Goal: Task Accomplishment & Management: Use online tool/utility

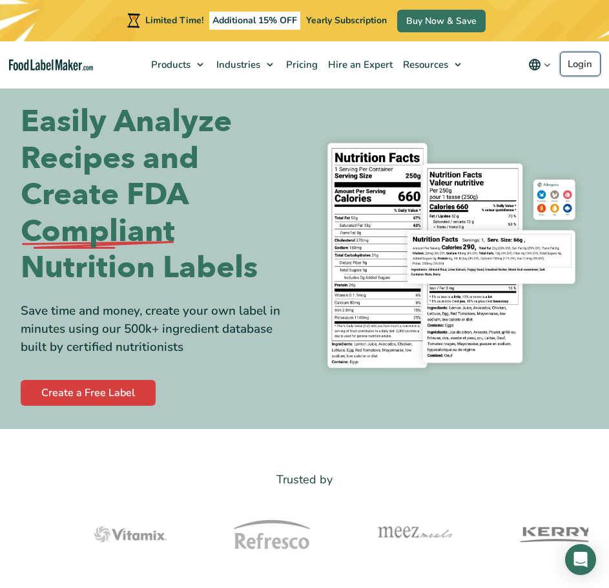
click at [586, 74] on link "Login" at bounding box center [580, 64] width 41 height 25
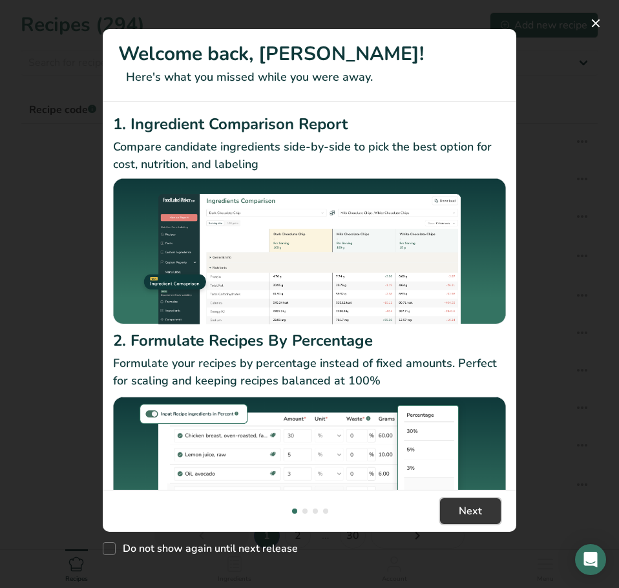
click at [480, 504] on span "Next" at bounding box center [469, 510] width 23 height 15
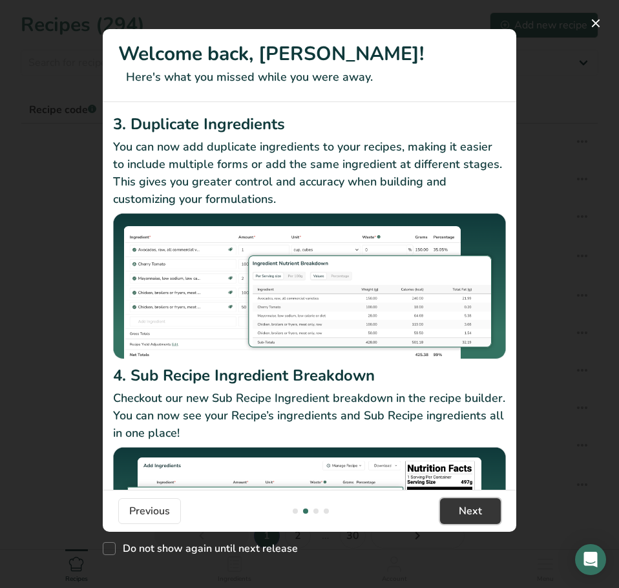
click at [476, 509] on span "Next" at bounding box center [469, 510] width 23 height 15
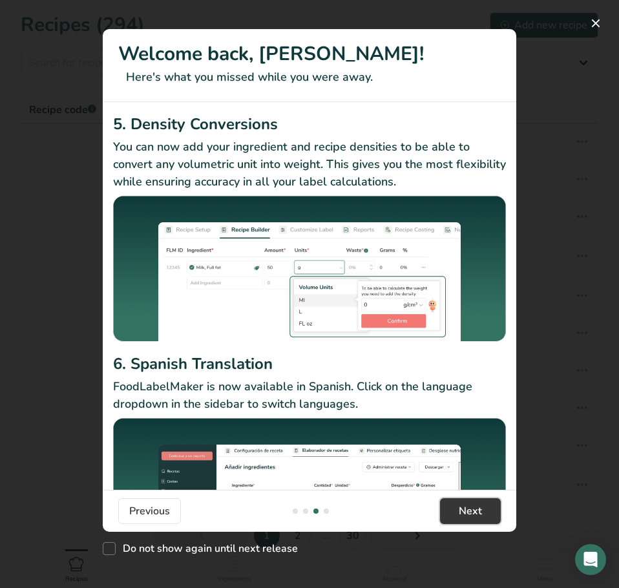
click at [475, 509] on span "Next" at bounding box center [469, 510] width 23 height 15
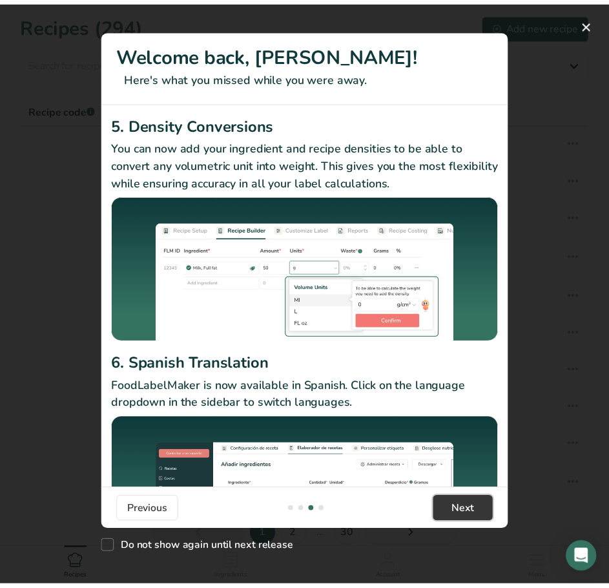
scroll to position [0, 1240]
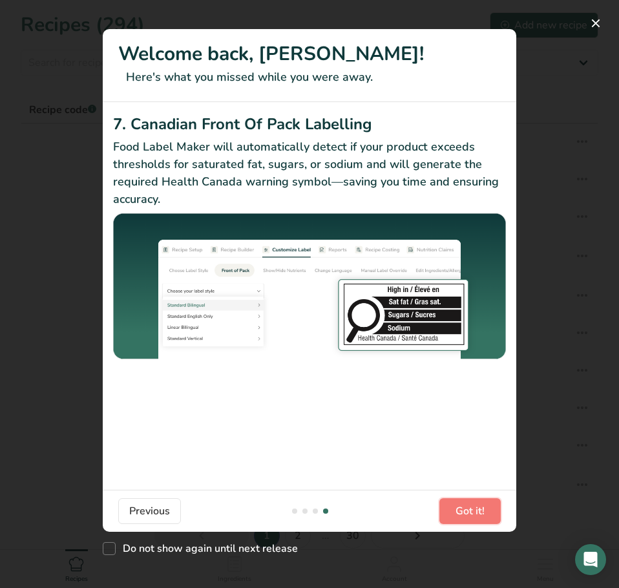
click at [475, 509] on span "Got it!" at bounding box center [469, 510] width 29 height 15
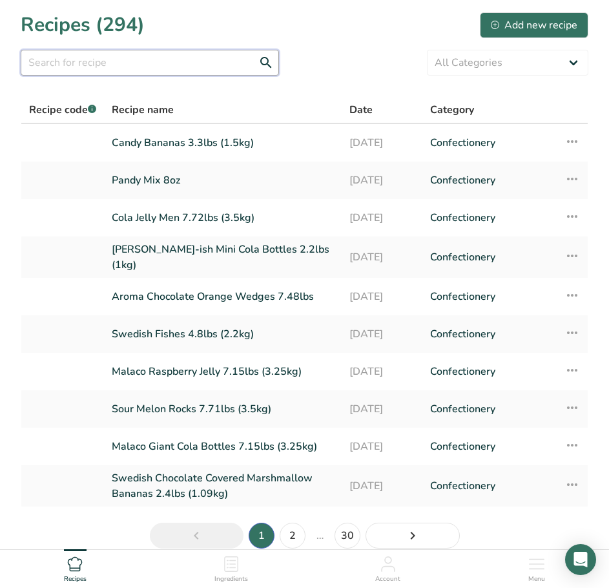
click at [116, 73] on input "text" at bounding box center [150, 63] width 258 height 26
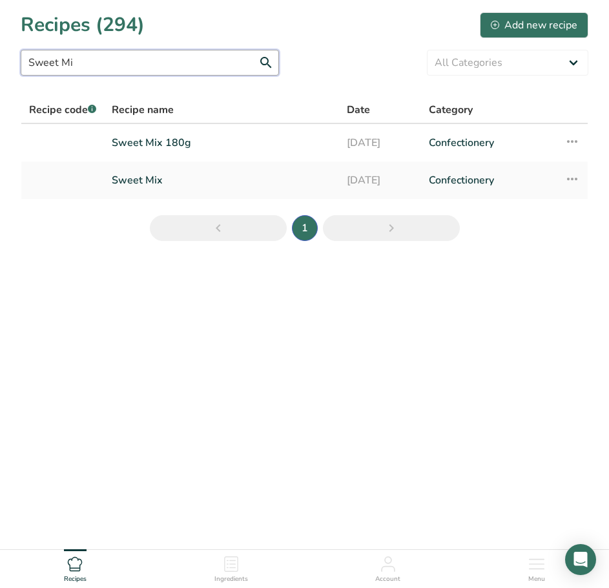
type input "Sweet Mi"
click at [297, 143] on link "Sweet Mix 180g" at bounding box center [222, 142] width 220 height 27
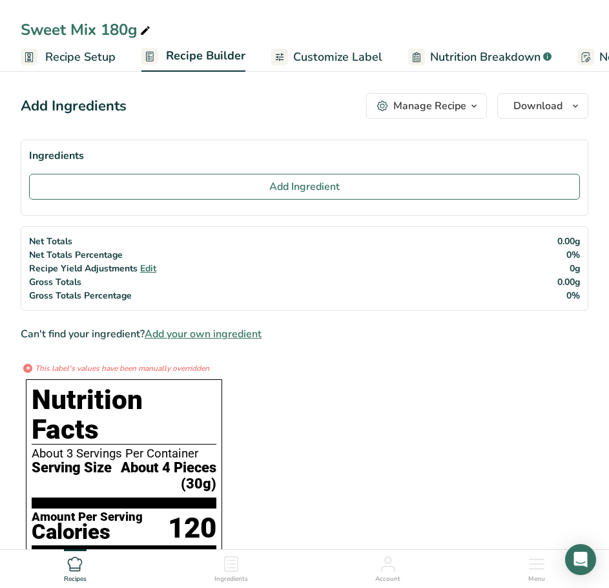
click at [302, 53] on span "Customize Label" at bounding box center [337, 56] width 89 height 17
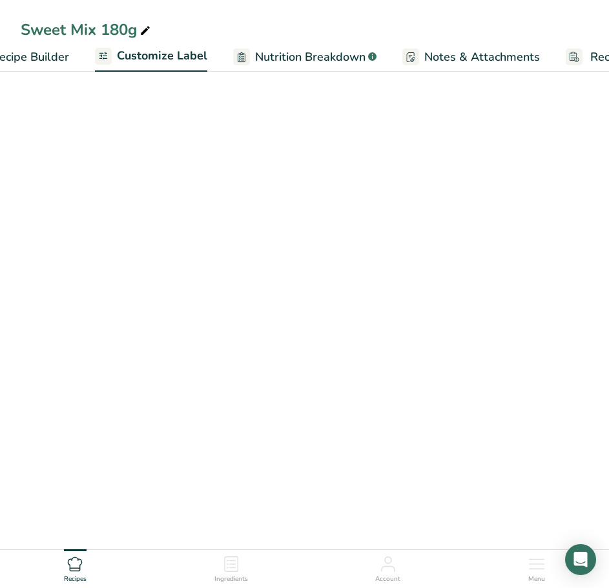
scroll to position [0, 252]
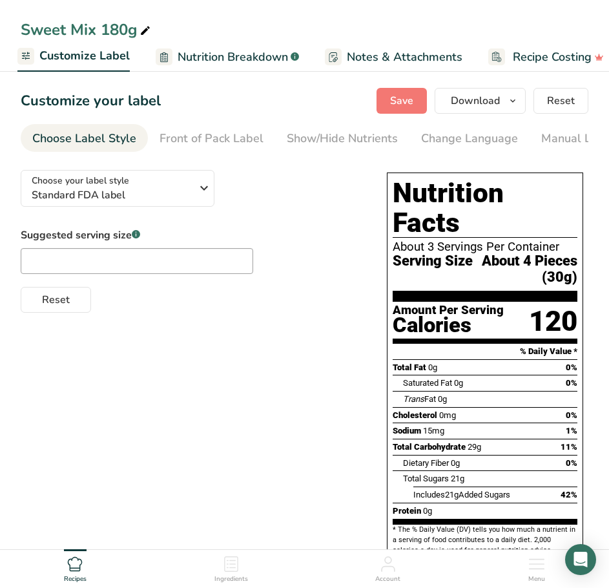
click at [287, 135] on div "Show/Hide Nutrients" at bounding box center [342, 138] width 111 height 17
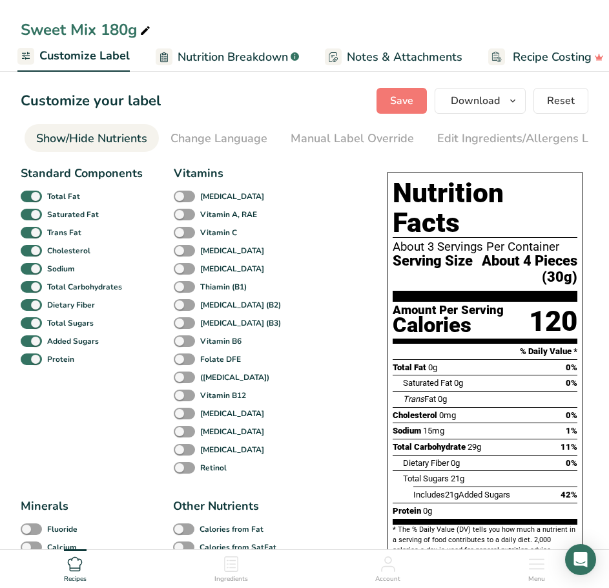
click at [446, 134] on div "Edit Ingredients/Allergens List" at bounding box center [519, 138] width 164 height 17
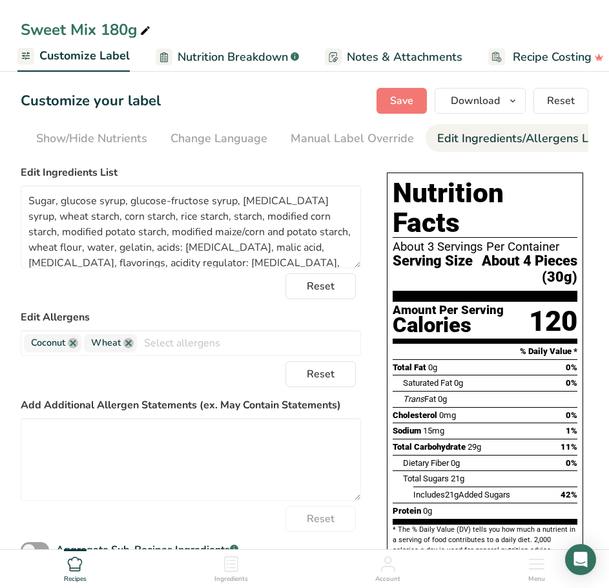
scroll to position [0, 371]
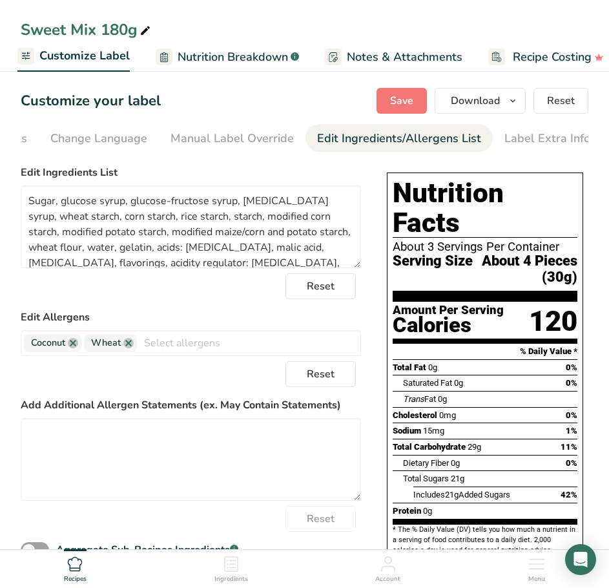
click at [204, 137] on div "Manual Label Override" at bounding box center [231, 138] width 123 height 17
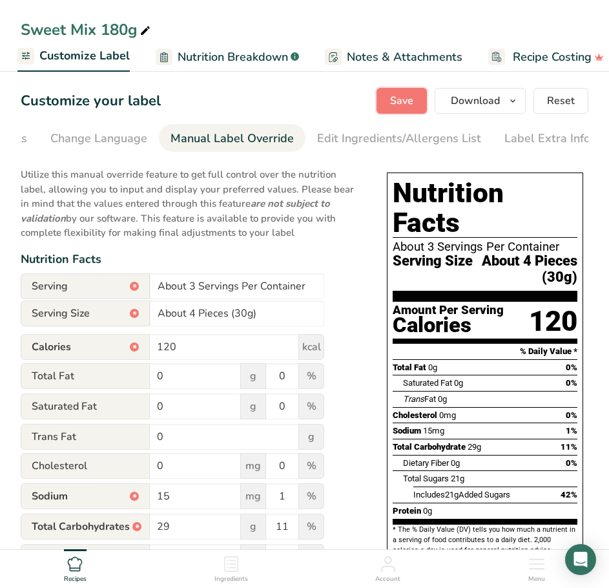
click at [385, 113] on button "Save" at bounding box center [401, 101] width 50 height 26
click at [391, 99] on span "Save" at bounding box center [401, 100] width 23 height 15
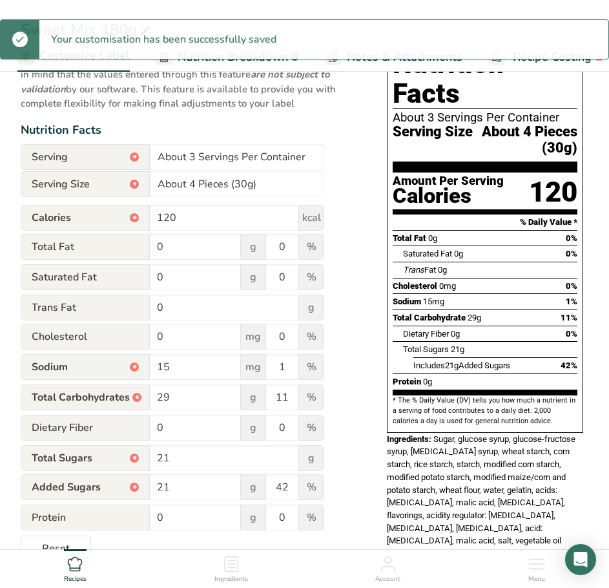
scroll to position [0, 0]
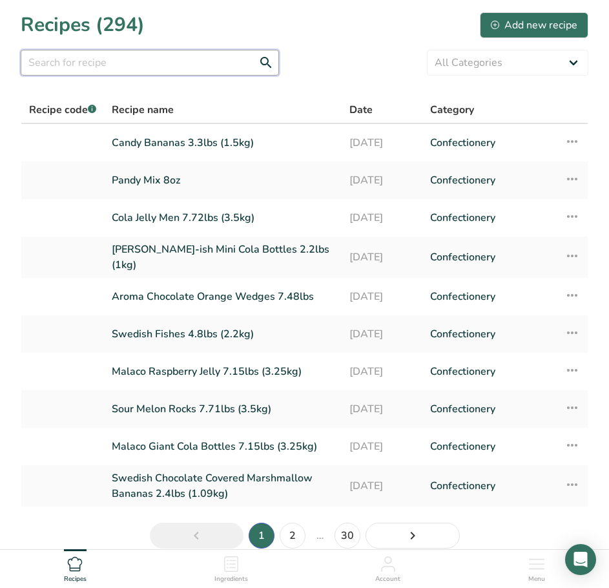
click at [158, 62] on input "text" at bounding box center [150, 63] width 258 height 26
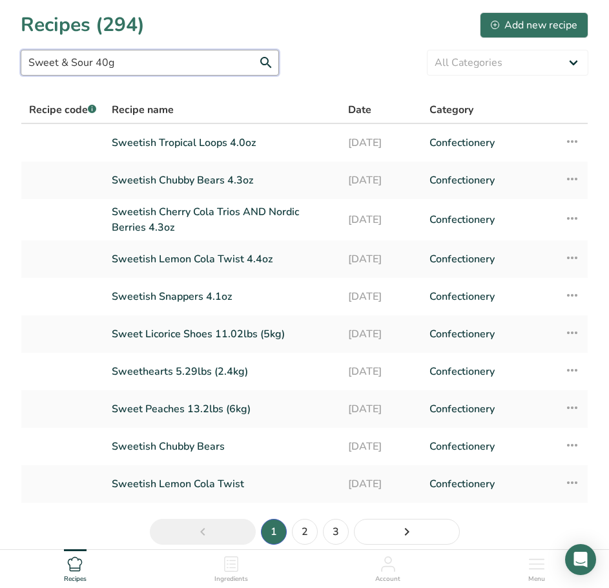
click at [152, 72] on input "Sweet & Sour 40g" at bounding box center [150, 63] width 258 height 26
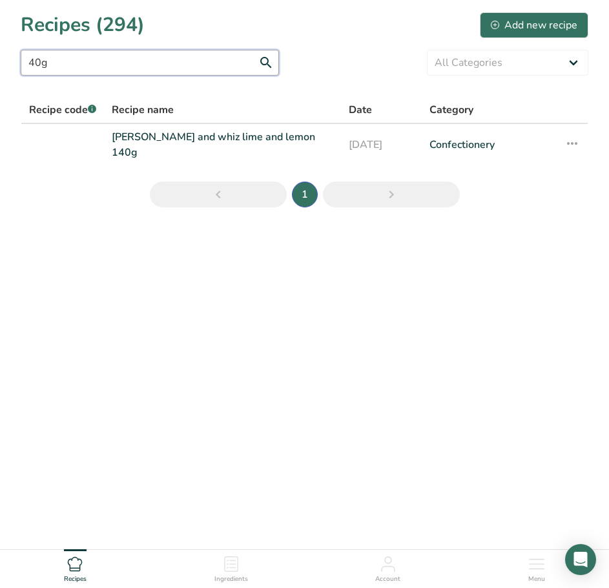
type input "40g"
click at [138, 45] on section "Recipes (294) Add new recipe 40g All Categories Baked Goods [GEOGRAPHIC_DATA] C…" at bounding box center [304, 114] width 609 height 228
click at [138, 52] on input "40g" at bounding box center [150, 63] width 258 height 26
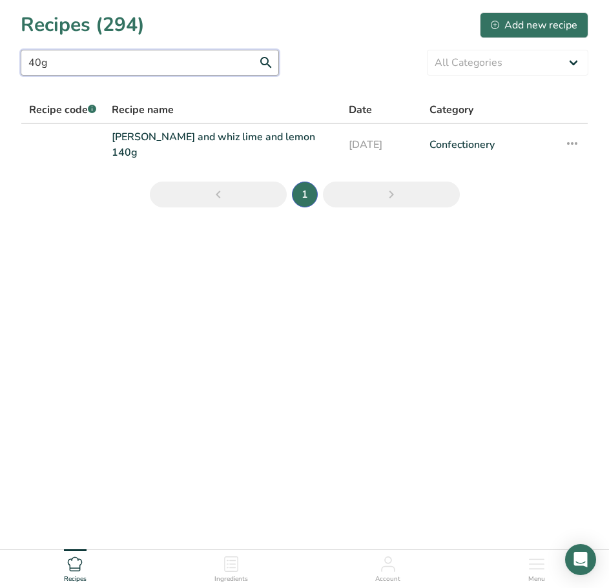
click at [137, 53] on input "40g" at bounding box center [150, 63] width 258 height 26
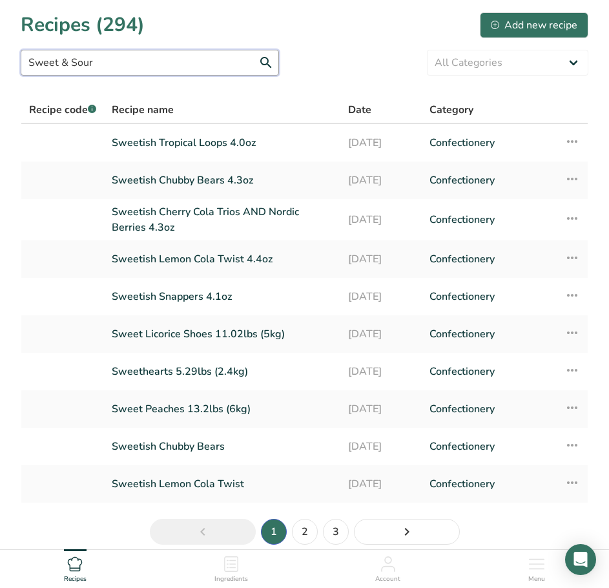
type input "Sweet & Sour"
click at [305, 526] on link "2" at bounding box center [305, 531] width 26 height 26
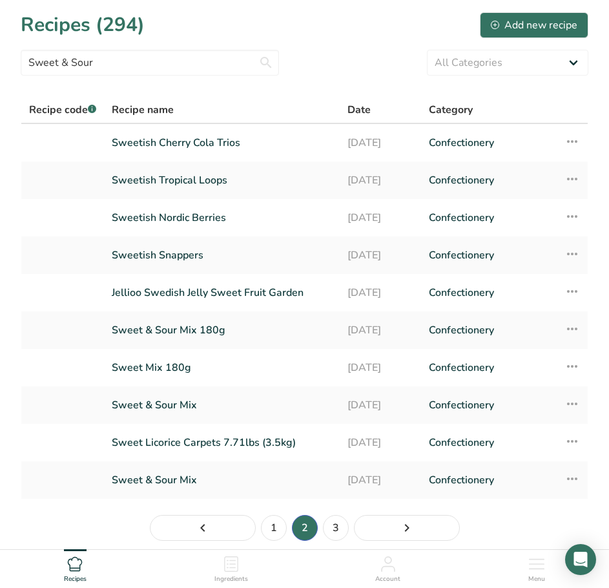
click at [280, 337] on link "Sweet & Sour Mix 180g" at bounding box center [222, 329] width 220 height 27
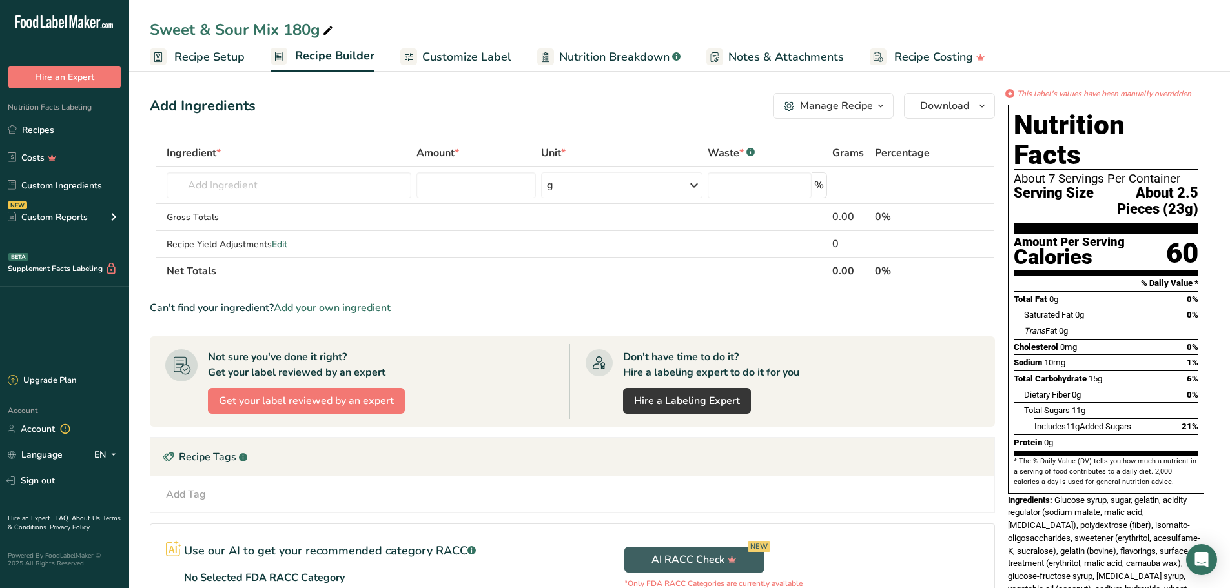
click at [499, 54] on span "Customize Label" at bounding box center [466, 56] width 89 height 17
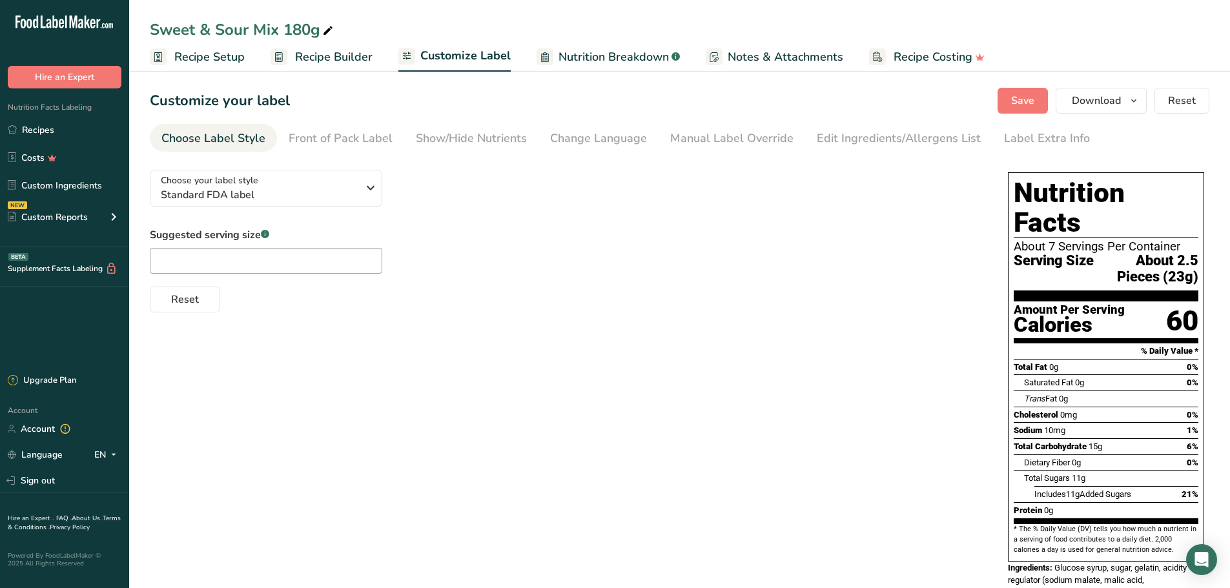
click at [608, 137] on div "Manual Label Override" at bounding box center [731, 138] width 123 height 17
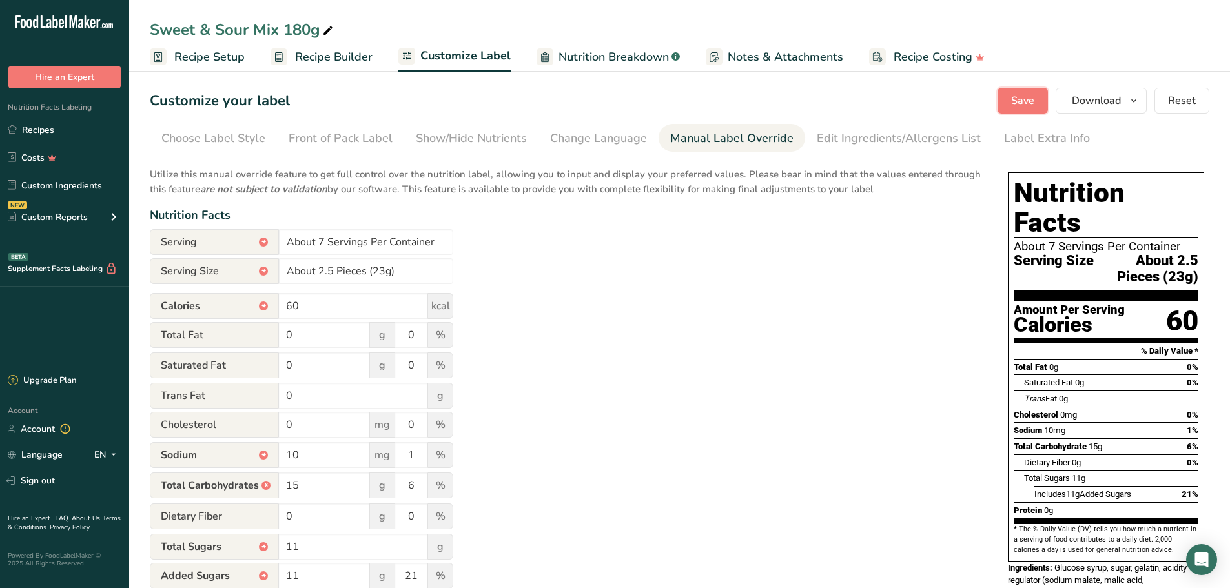
click at [608, 112] on button "Save" at bounding box center [1023, 101] width 50 height 26
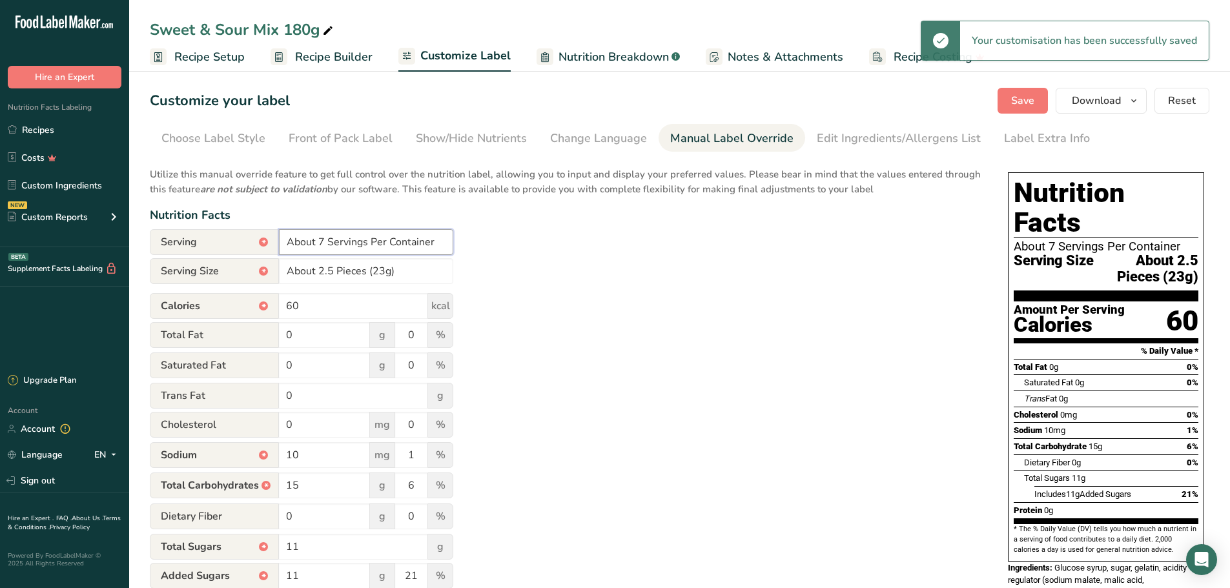
click at [323, 241] on input "About 7 Servings Per Container" at bounding box center [366, 242] width 174 height 26
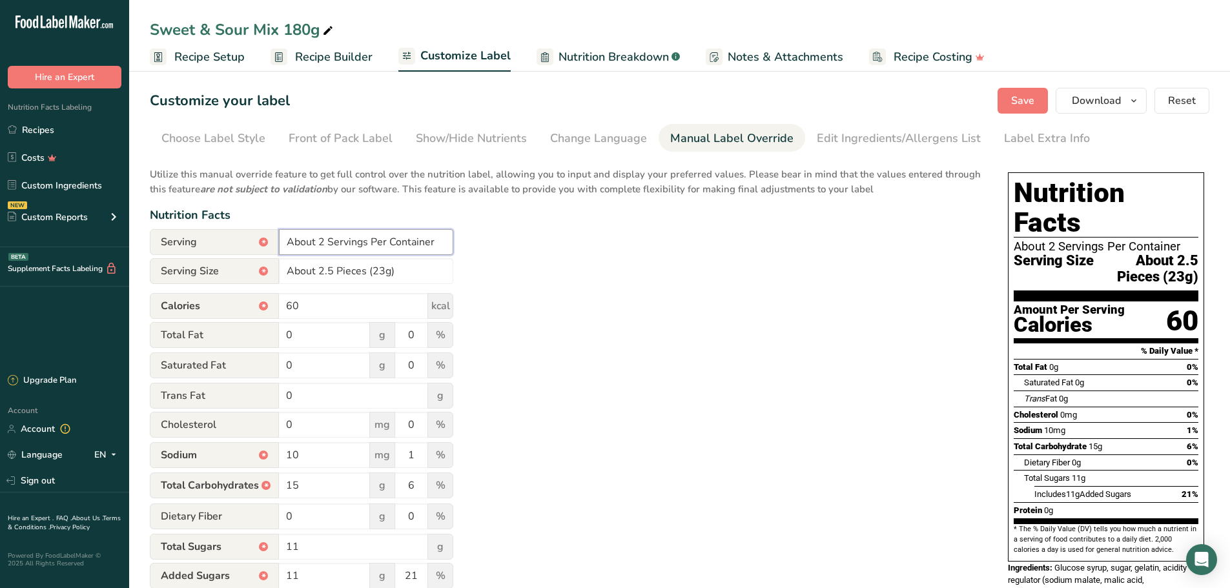
click at [409, 238] on input "About 2 Servings Per Container" at bounding box center [366, 242] width 174 height 26
type input "About 2 Servings Per Bag"
click at [374, 271] on input "About 2.5 Pieces (23g)" at bounding box center [366, 271] width 174 height 26
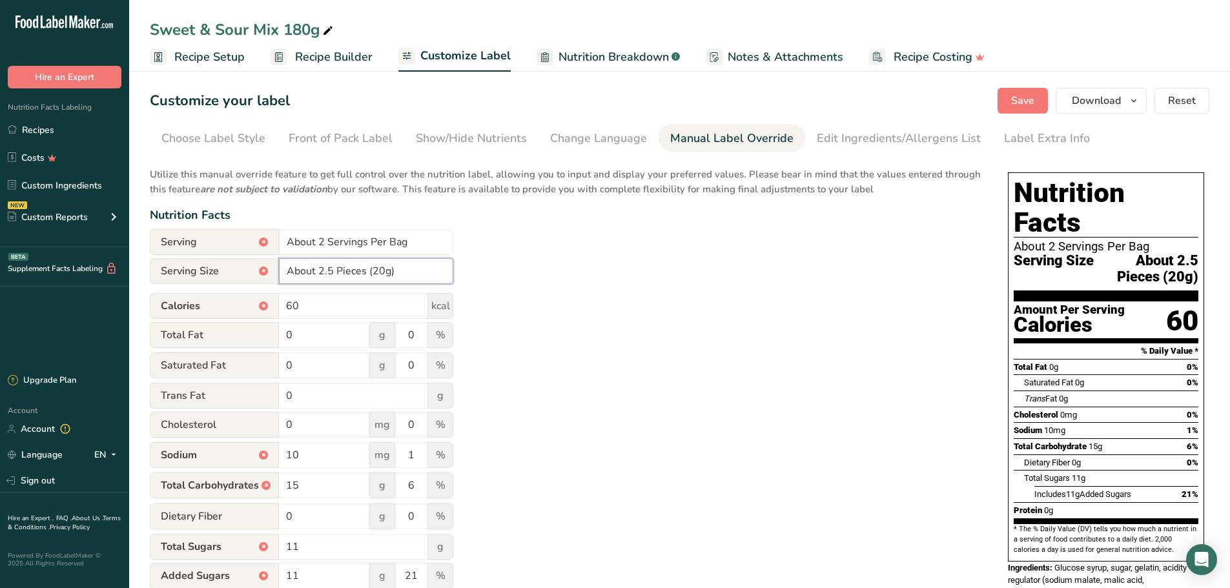
type input "About 2.5 Pieces (20g)"
click at [608, 277] on div "Utilize this manual override feature to get full control over the nutrition lab…" at bounding box center [566, 404] width 832 height 490
click at [608, 111] on button "Save" at bounding box center [1023, 101] width 50 height 26
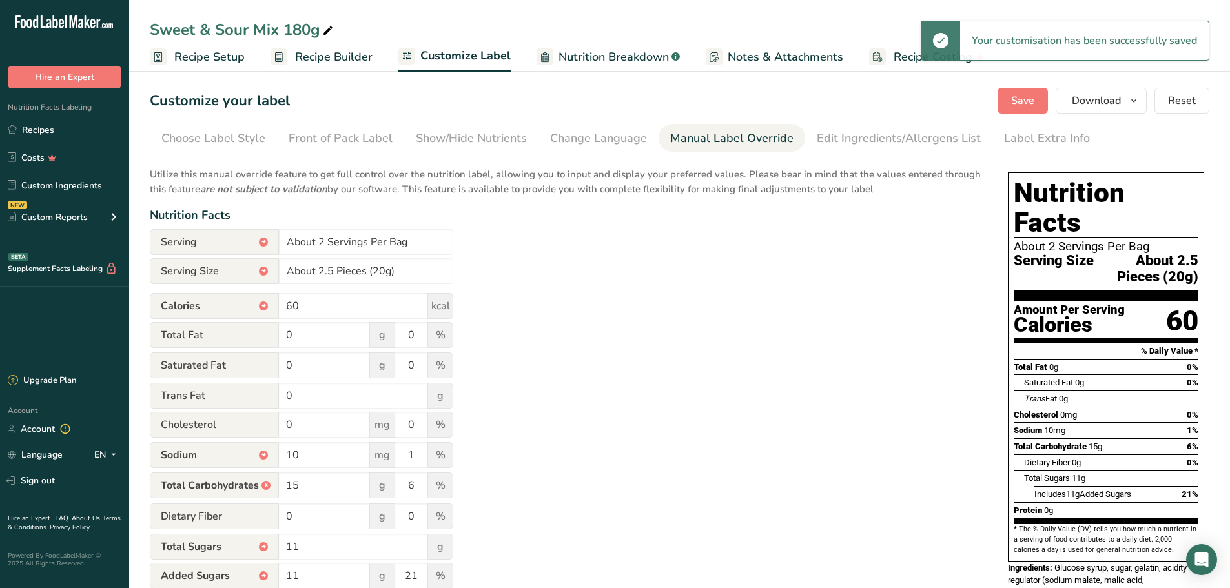
click at [608, 145] on div "Edit Ingredients/Allergens List" at bounding box center [899, 138] width 164 height 17
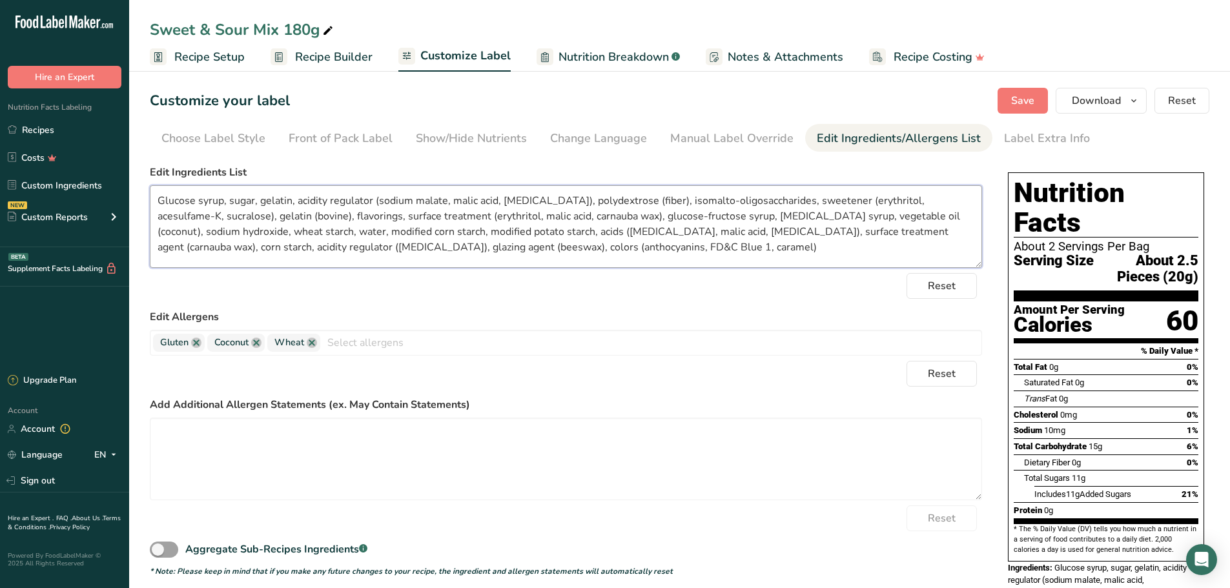
click at [486, 197] on textarea "Glucose syrup, sugar, gelatin, acidity regulator (sodium malate, malic acid, [M…" at bounding box center [566, 226] width 832 height 83
paste textarea "water, [MEDICAL_DATA] syrup, glucose-fructose syrup, gelatin (bovine), polydext…"
type textarea "Glucose syrup, sugar, water, [MEDICAL_DATA] syrup, glucose-fructose syrup, gela…"
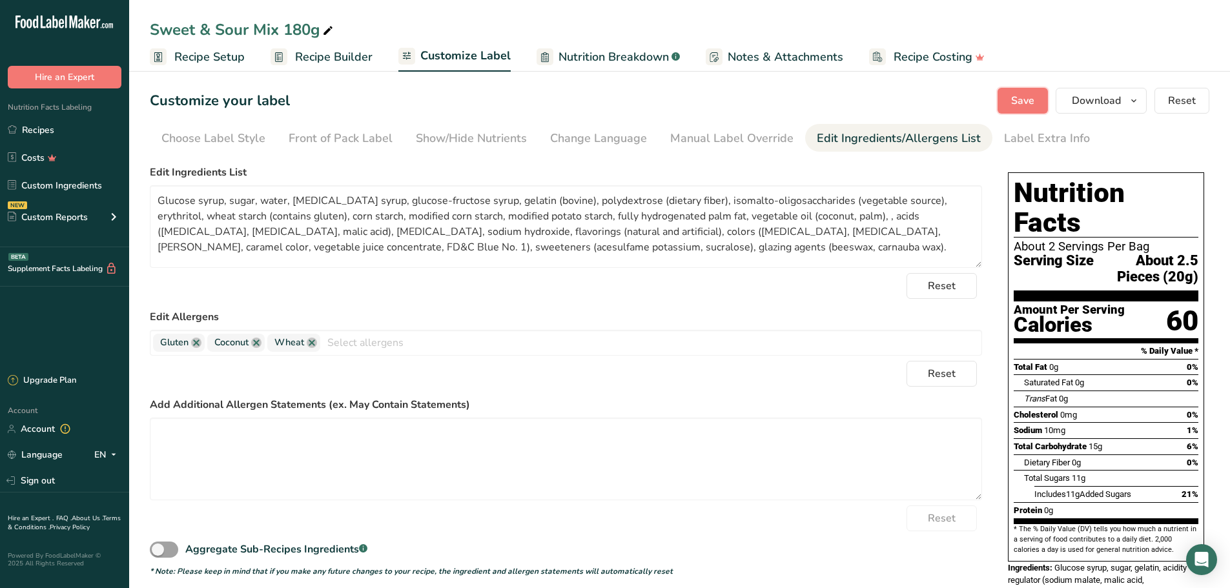
click at [608, 103] on button "Save" at bounding box center [1023, 101] width 50 height 26
click at [608, 97] on span "Download" at bounding box center [1096, 100] width 49 height 15
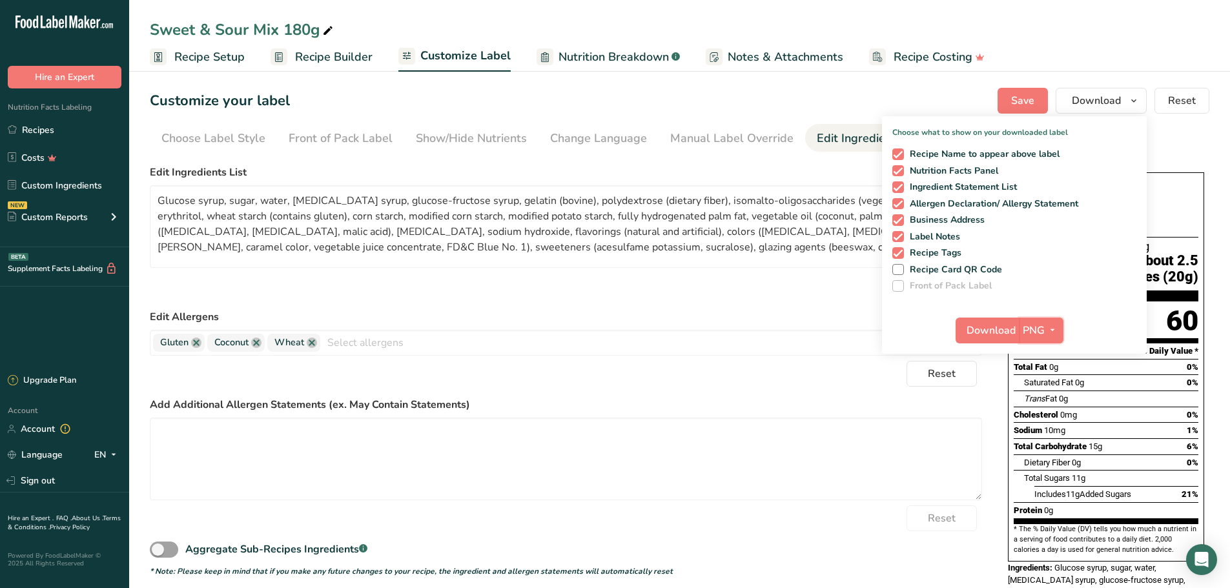
click at [608, 323] on span "PNG" at bounding box center [1034, 330] width 22 height 15
click at [608, 418] on link "PDF" at bounding box center [1042, 420] width 41 height 21
click at [608, 335] on span "Download" at bounding box center [991, 330] width 49 height 15
click at [302, 19] on div "Sweet & Sour Mix 180g" at bounding box center [243, 29] width 186 height 23
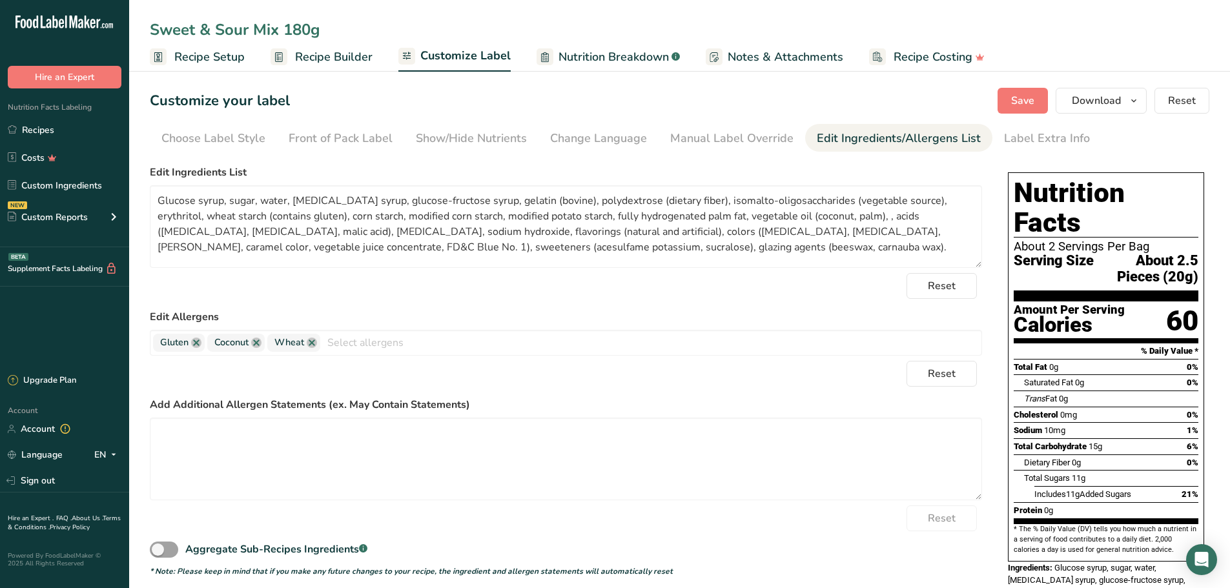
click at [302, 19] on input "Sweet & Sour Mix 180g" at bounding box center [680, 29] width 1060 height 23
type input "Sweet & Sour Mix 40g"
click at [608, 106] on span "Save" at bounding box center [1022, 100] width 23 height 15
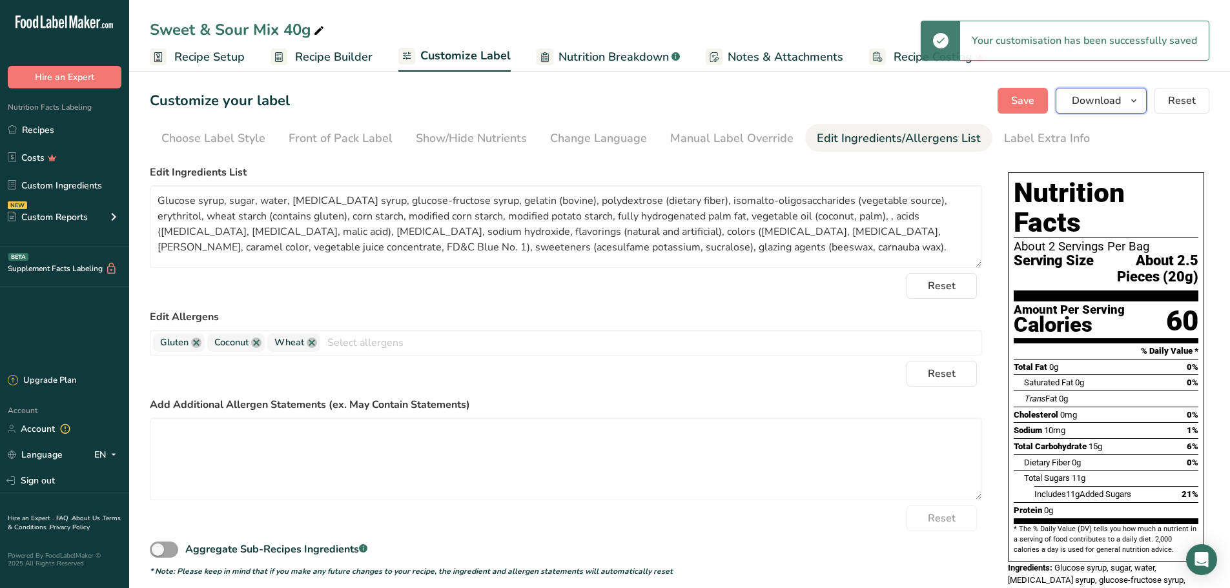
click at [608, 105] on icon "button" at bounding box center [1134, 101] width 10 height 16
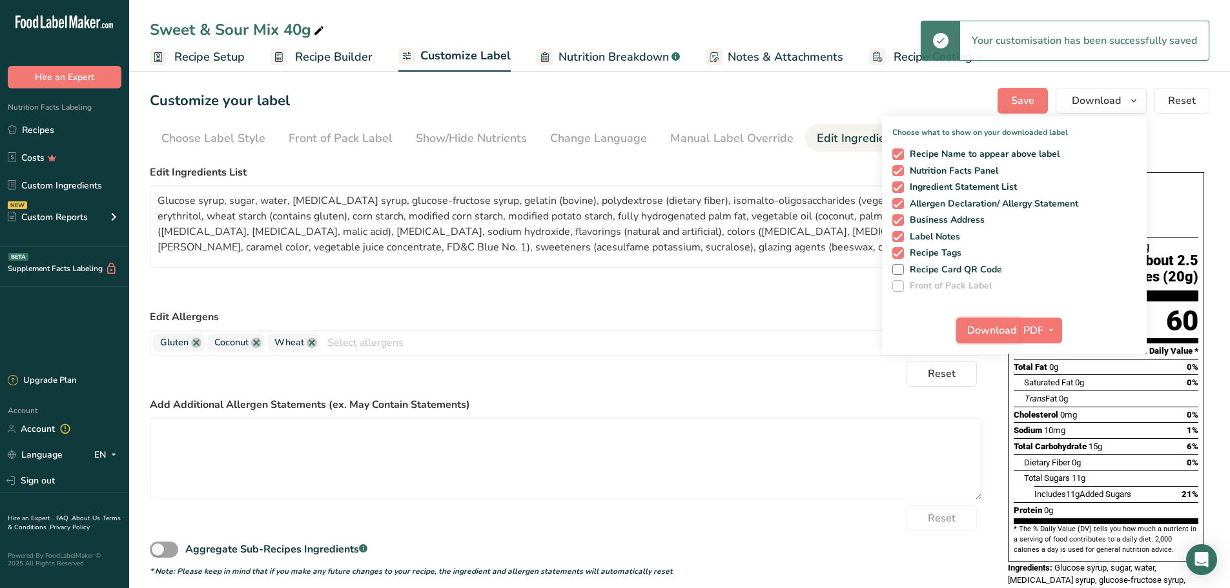
click at [608, 331] on span "Download" at bounding box center [991, 330] width 49 height 15
